Goal: Task Accomplishment & Management: Manage account settings

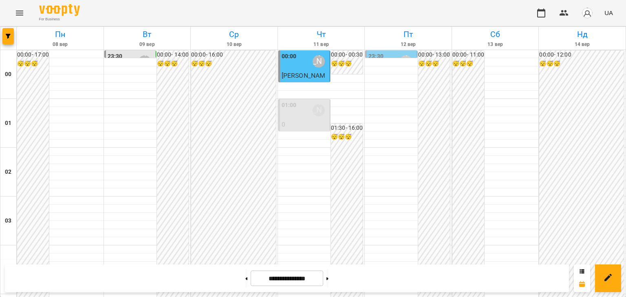
scroll to position [448, 0]
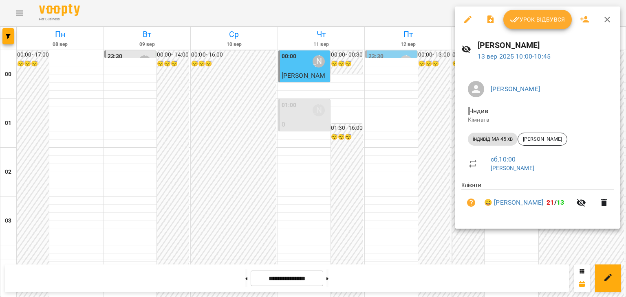
click at [551, 21] on span "Урок відбувся" at bounding box center [537, 20] width 55 height 10
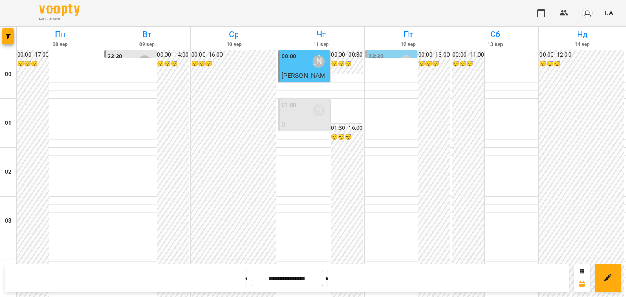
scroll to position [530, 0]
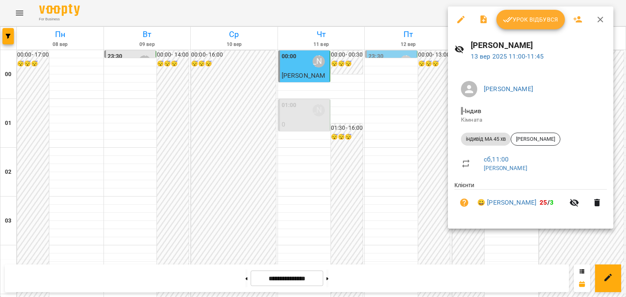
click at [385, 110] on div at bounding box center [313, 148] width 626 height 297
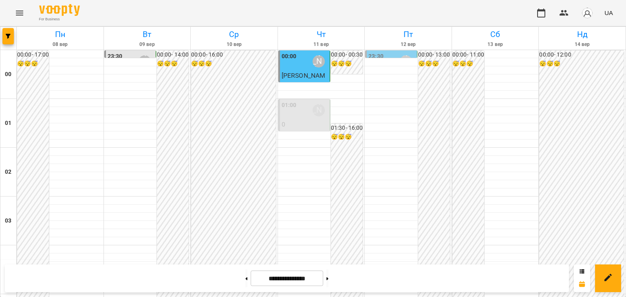
scroll to position [652, 0]
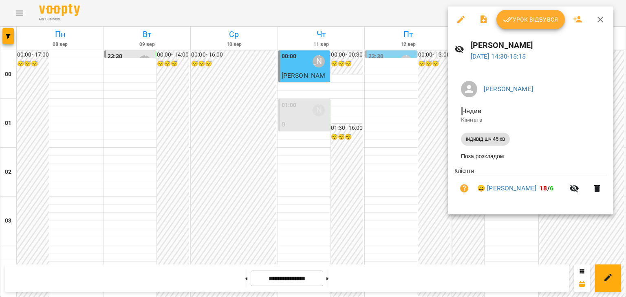
click at [424, 148] on div at bounding box center [313, 148] width 626 height 297
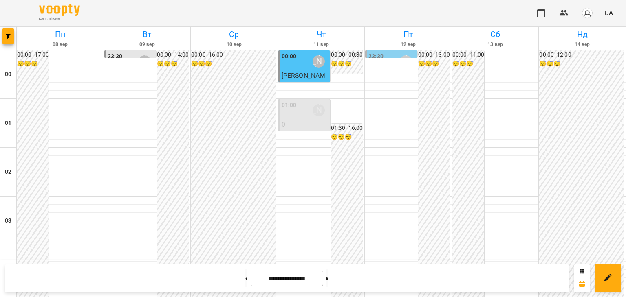
scroll to position [448, 0]
